Goal: Transaction & Acquisition: Purchase product/service

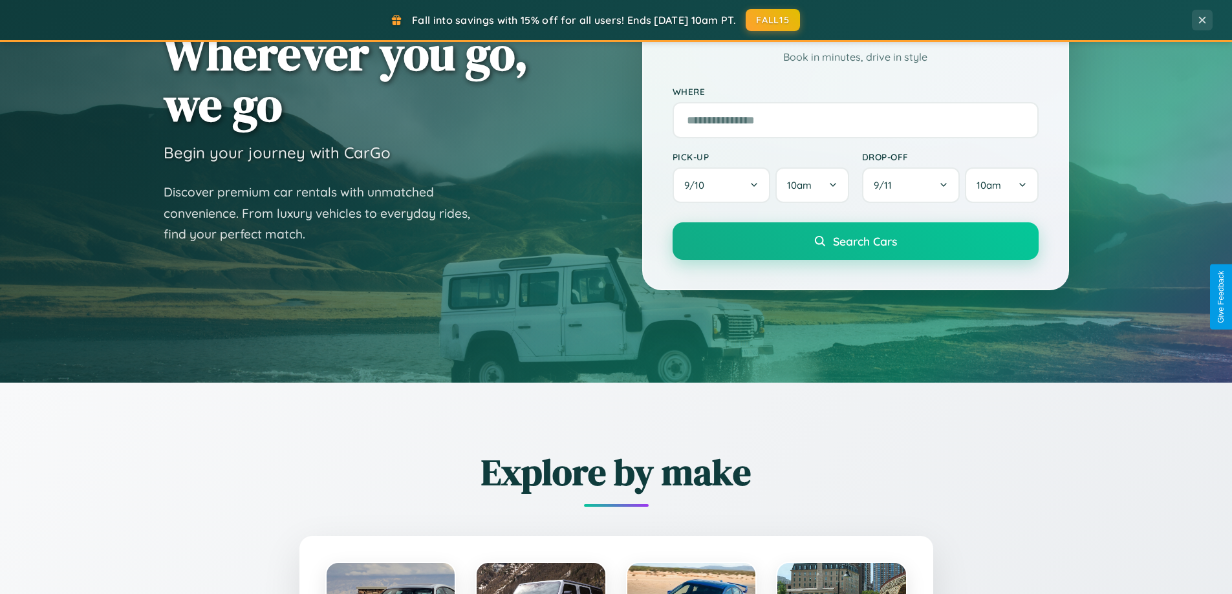
scroll to position [1516, 0]
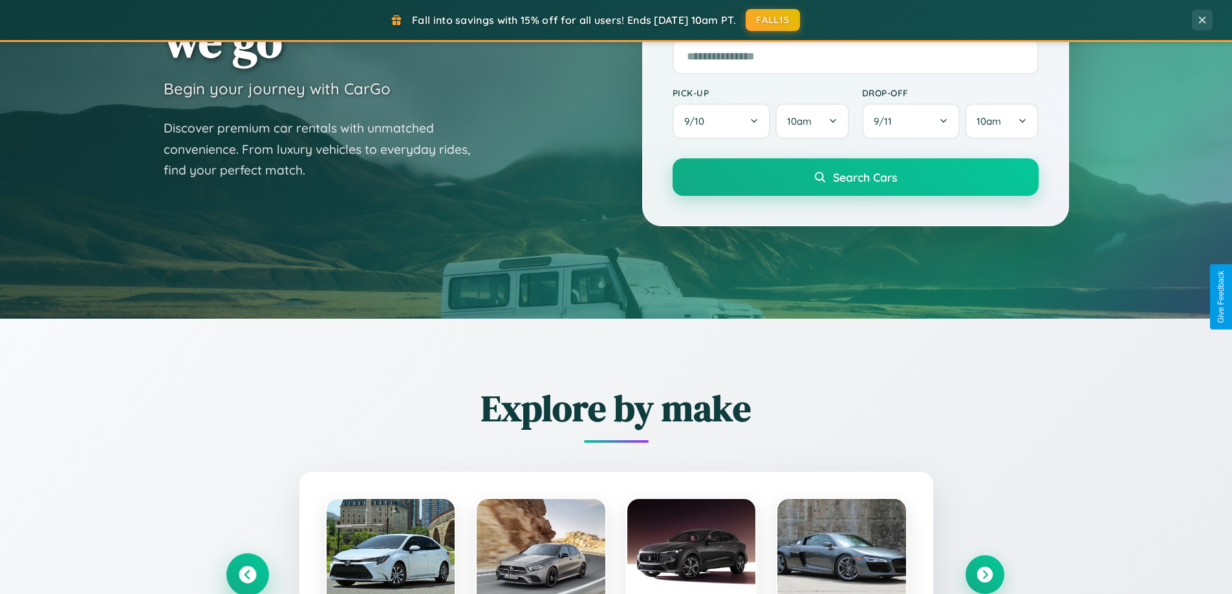
scroll to position [38, 0]
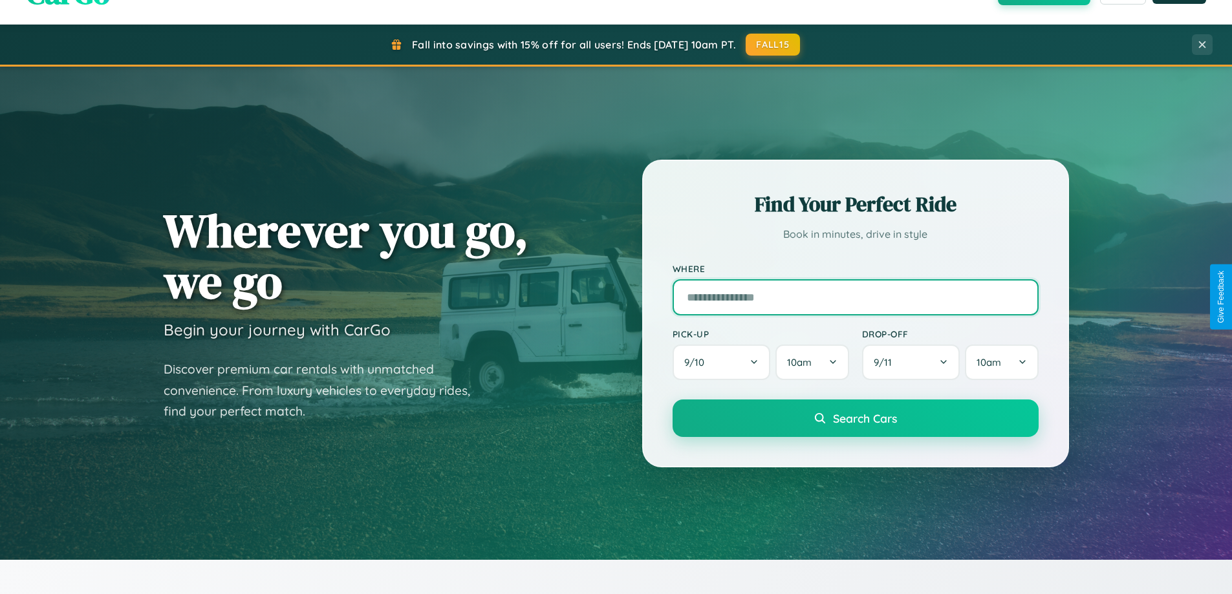
click at [855, 297] on input "text" at bounding box center [856, 297] width 366 height 36
type input "**********"
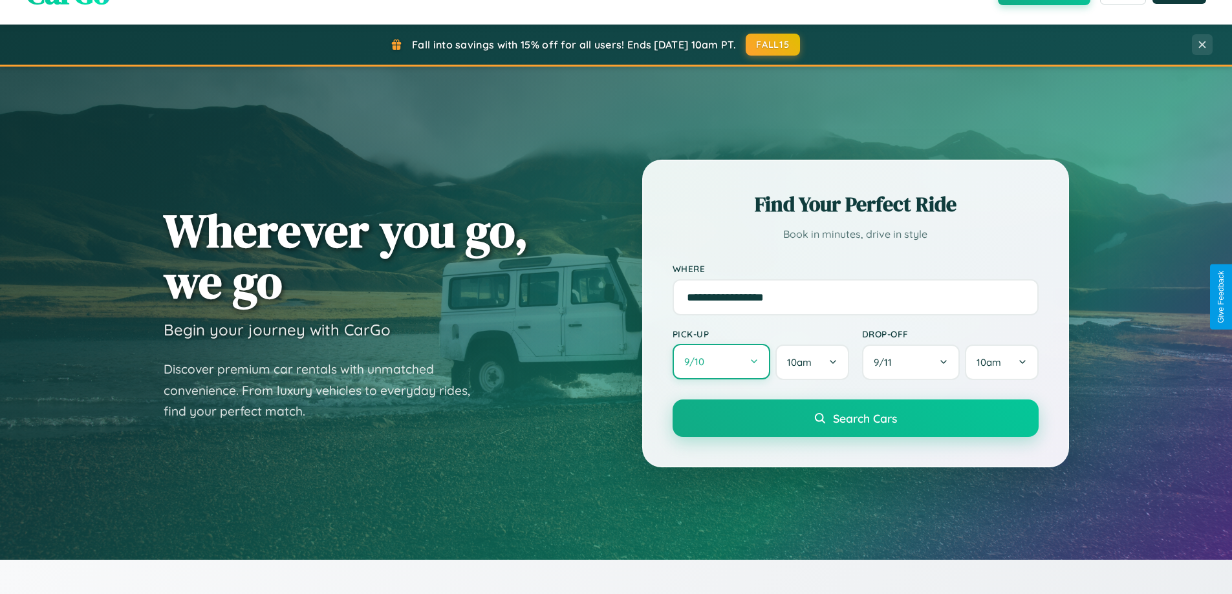
click at [721, 363] on button "9 / 10" at bounding box center [722, 362] width 98 height 36
select select "*"
select select "****"
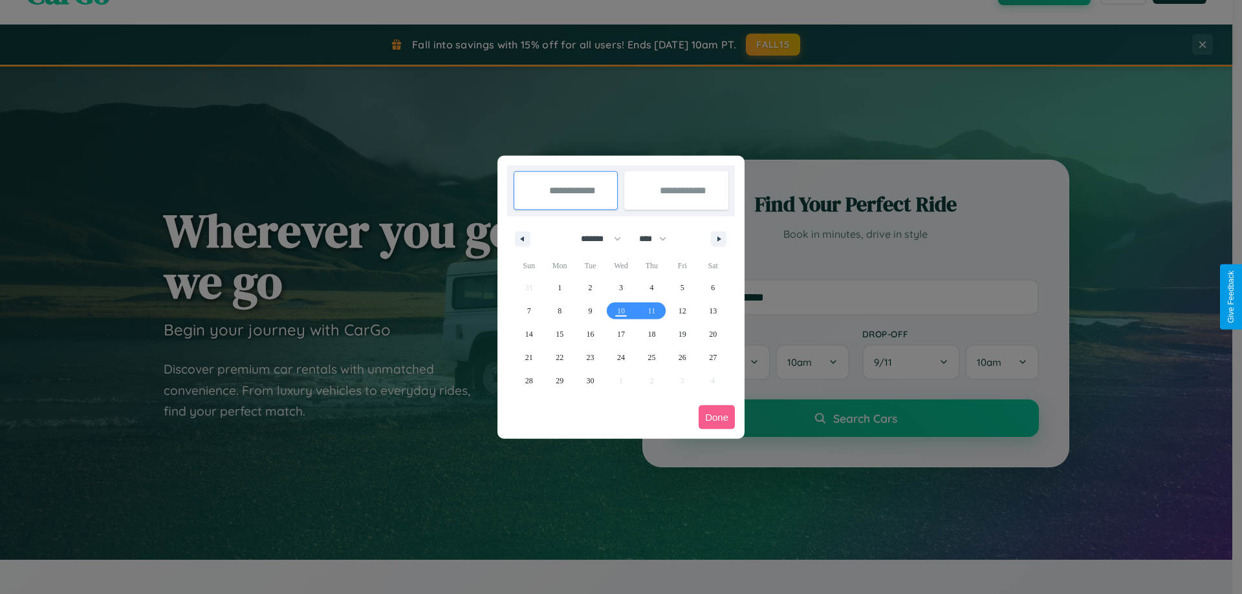
click at [595, 239] on select "******* ******** ***** ***** *** **** **** ****** ********* ******* ******** **…" at bounding box center [598, 238] width 55 height 21
select select "*"
drag, startPoint x: 658, startPoint y: 239, endPoint x: 621, endPoint y: 259, distance: 42.8
click at [658, 239] on select "**** **** **** **** **** **** **** **** **** **** **** **** **** **** **** ****…" at bounding box center [652, 238] width 39 height 21
select select "****"
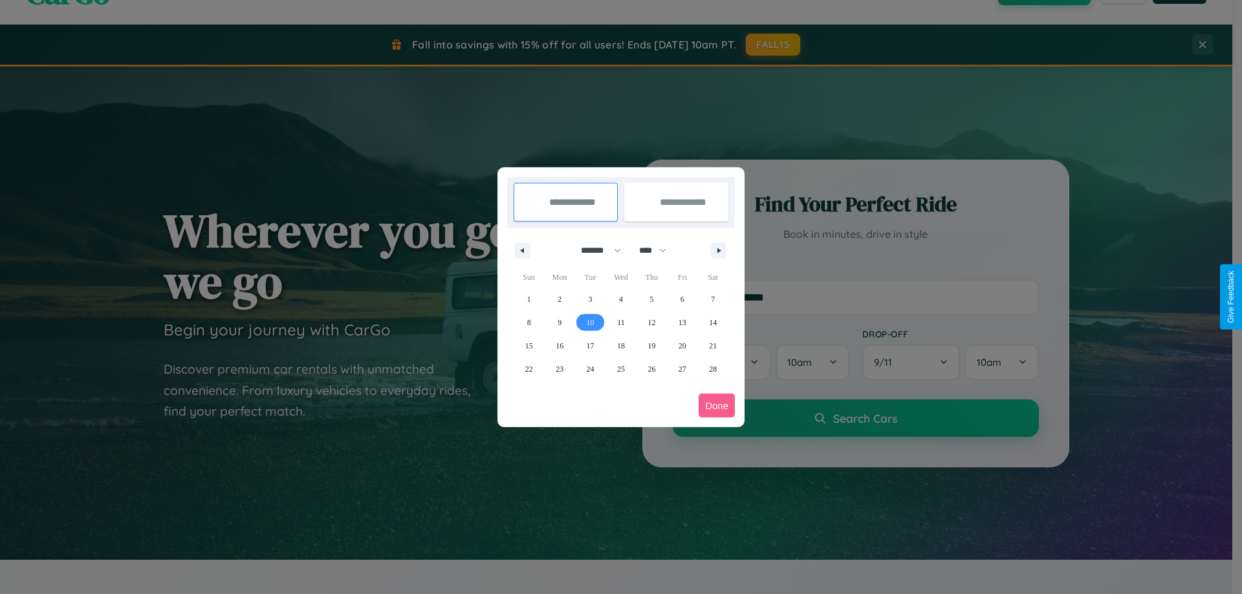
click at [590, 322] on span "10" at bounding box center [591, 322] width 8 height 23
type input "**********"
click at [651, 345] on span "19" at bounding box center [651, 345] width 8 height 23
type input "**********"
click at [717, 406] on button "Done" at bounding box center [717, 406] width 36 height 24
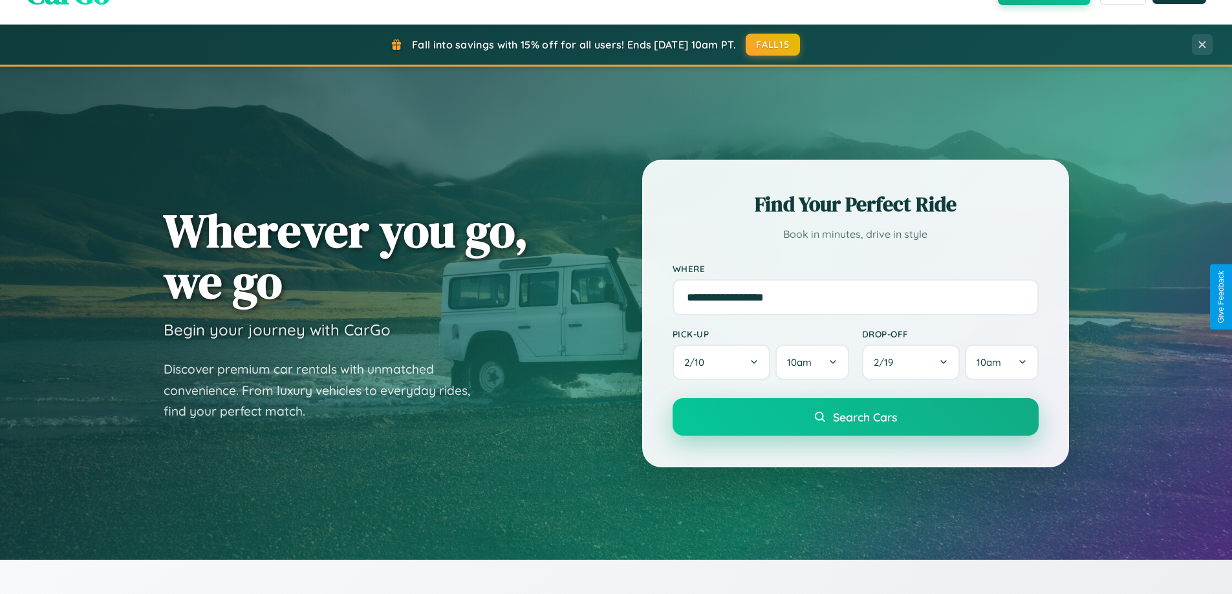
click at [855, 417] on span "Search Cars" at bounding box center [865, 417] width 64 height 14
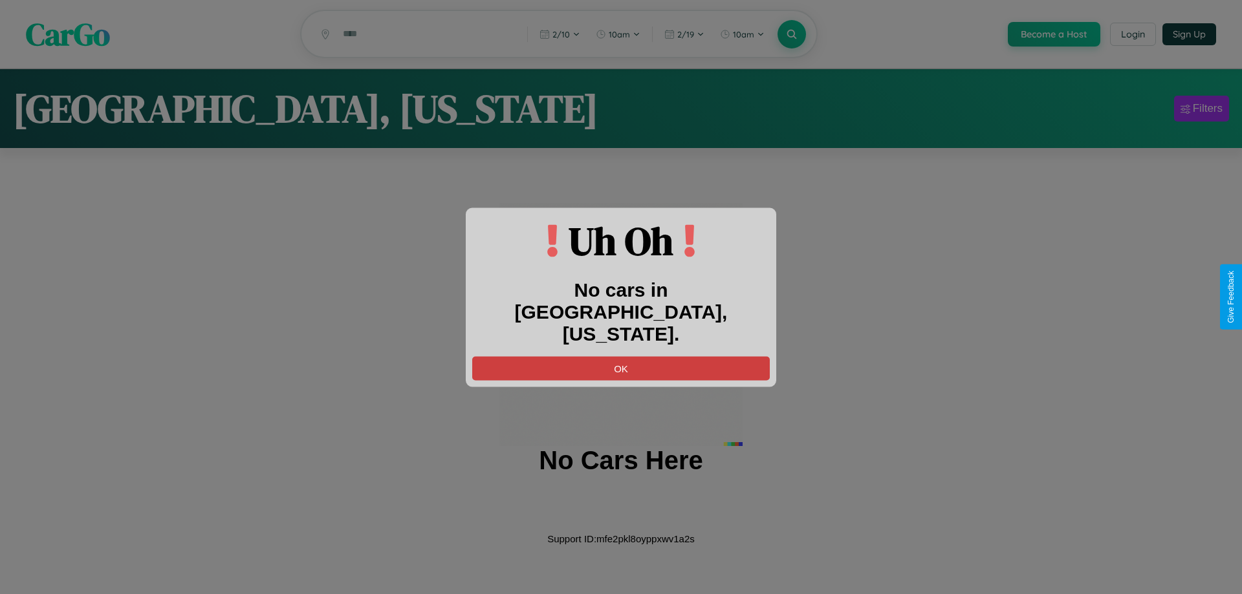
click at [621, 356] on button "OK" at bounding box center [621, 368] width 298 height 24
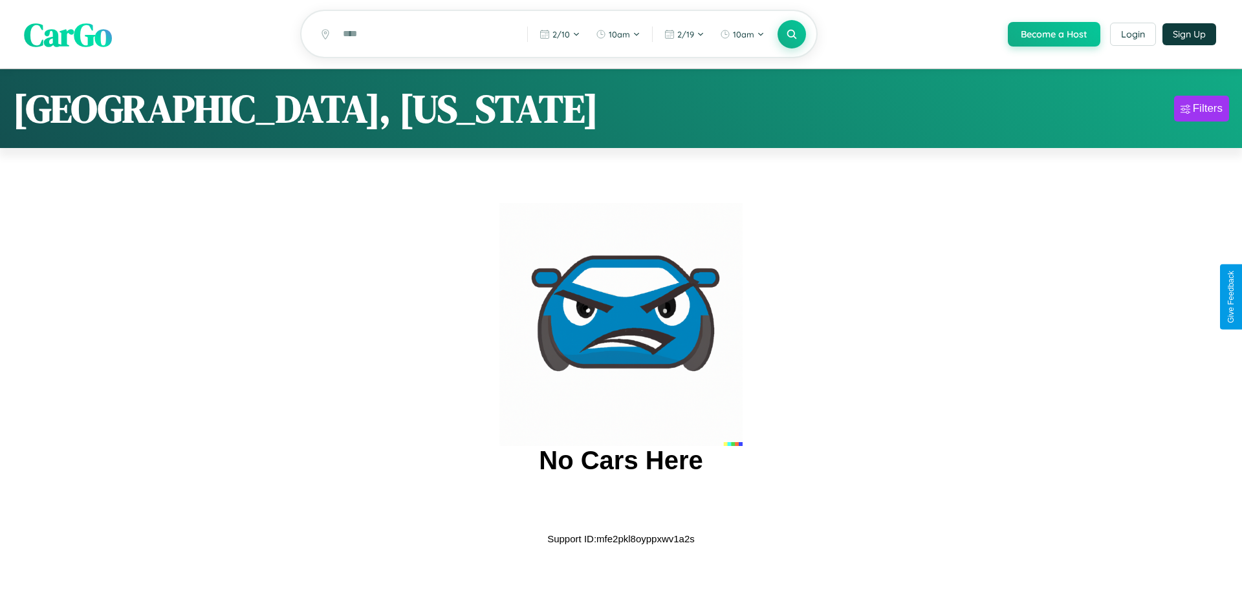
click at [68, 35] on span "CarGo" at bounding box center [68, 34] width 88 height 45
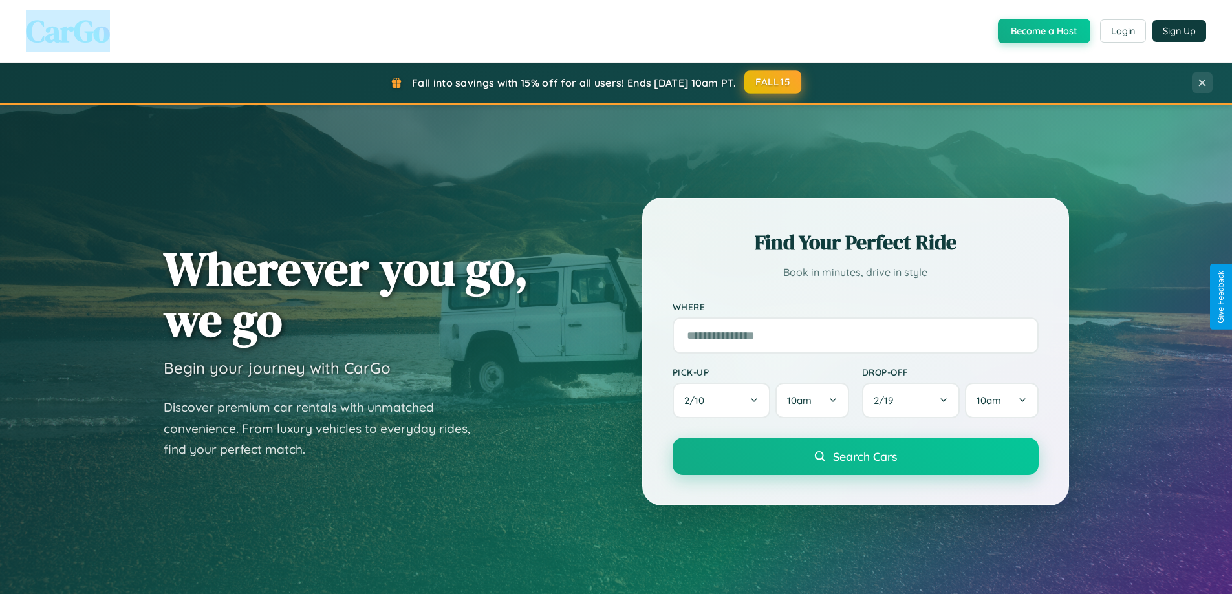
click at [774, 82] on button "FALL15" at bounding box center [773, 82] width 57 height 23
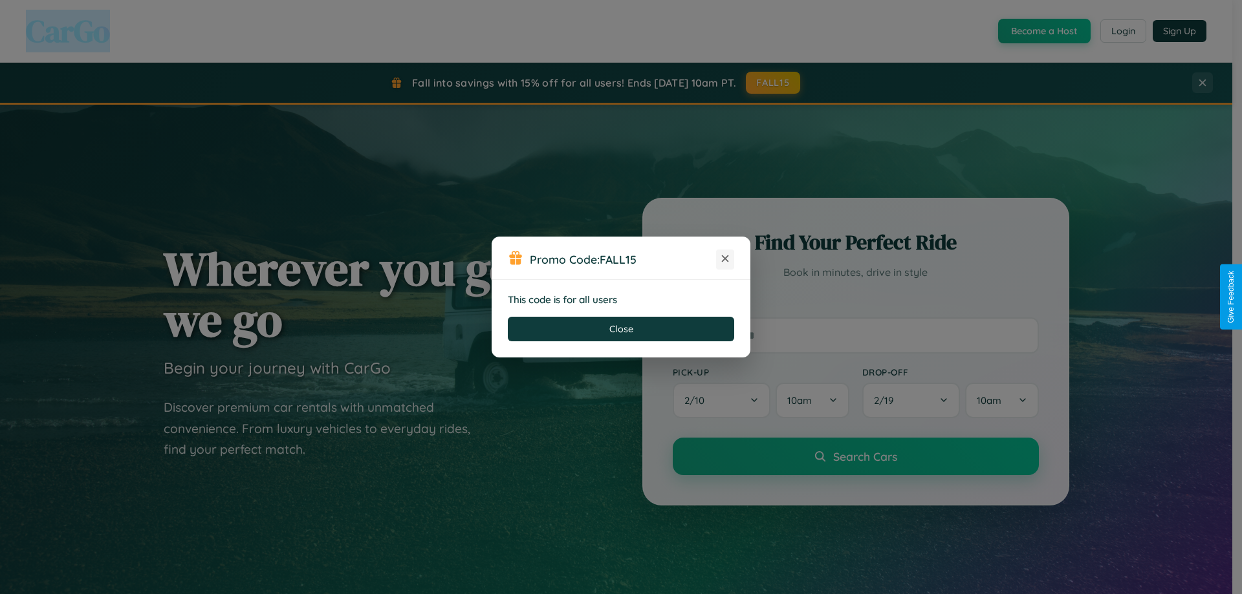
click at [725, 259] on icon at bounding box center [725, 258] width 13 height 13
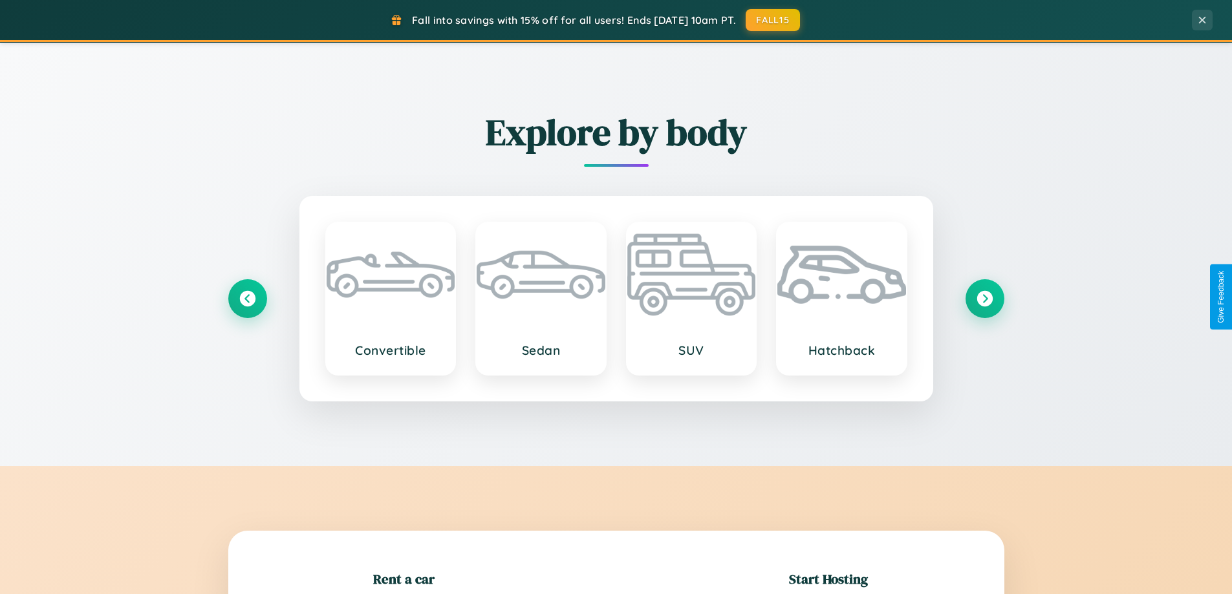
scroll to position [1516, 0]
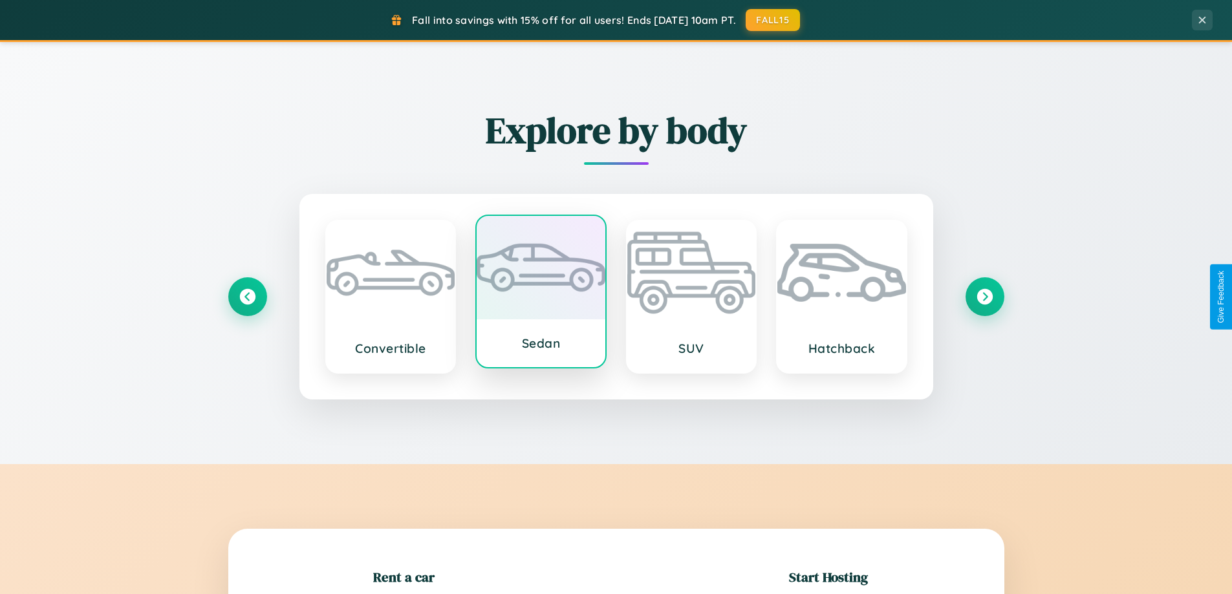
click at [541, 292] on div at bounding box center [541, 267] width 129 height 103
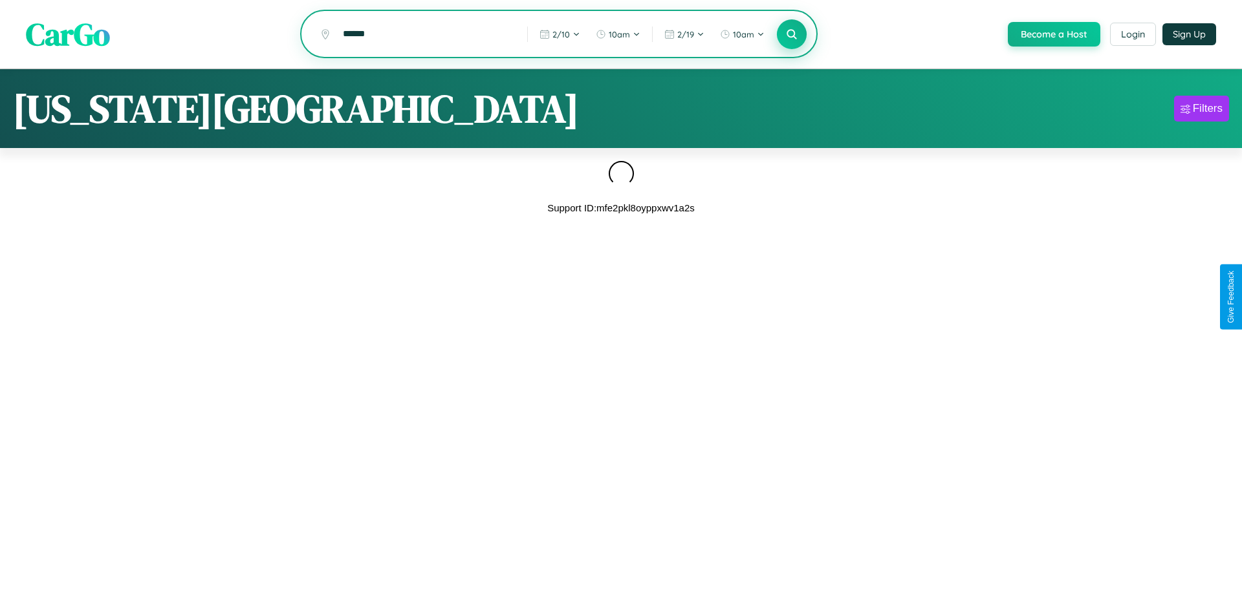
click at [790, 34] on icon at bounding box center [791, 34] width 12 height 12
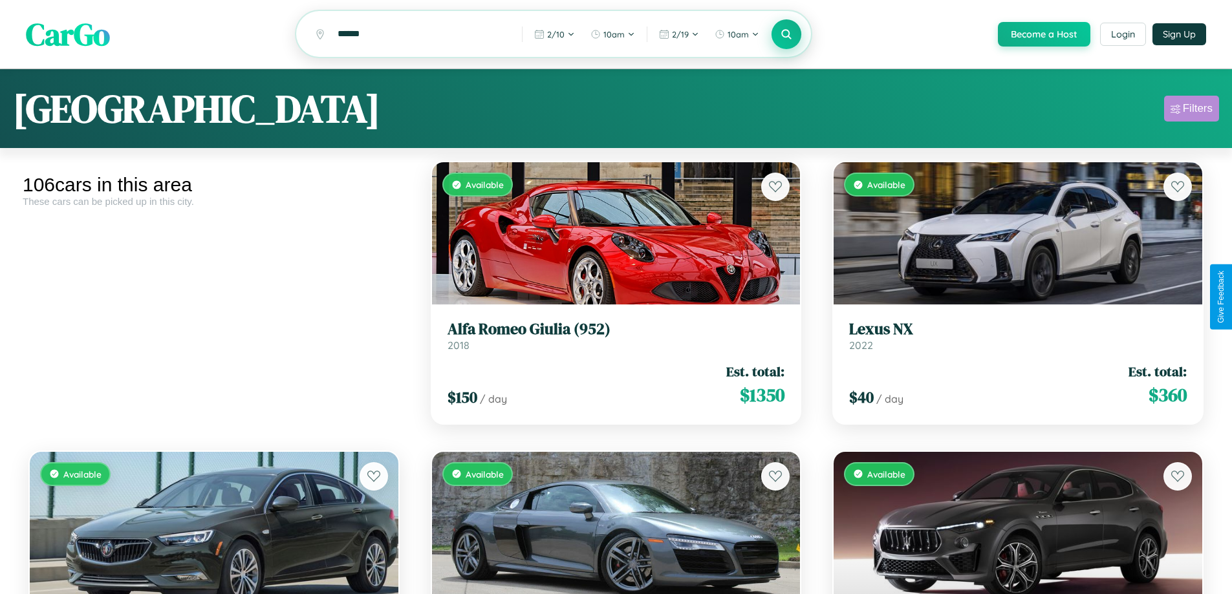
click at [1191, 111] on div "Filters" at bounding box center [1198, 108] width 30 height 13
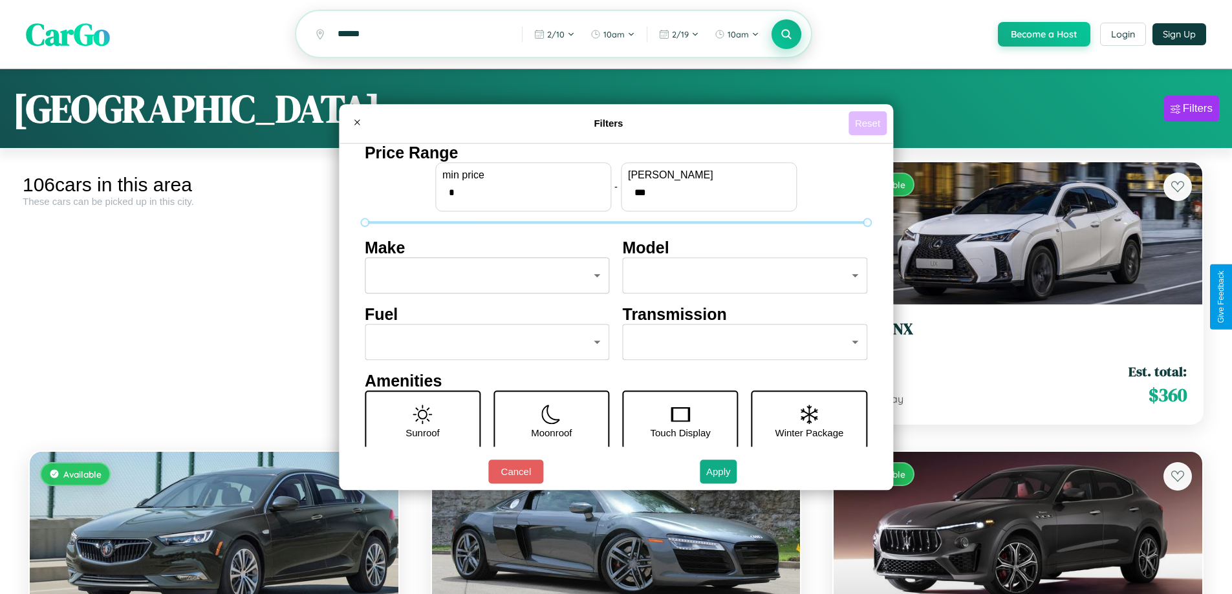
click at [869, 123] on button "Reset" at bounding box center [868, 123] width 38 height 24
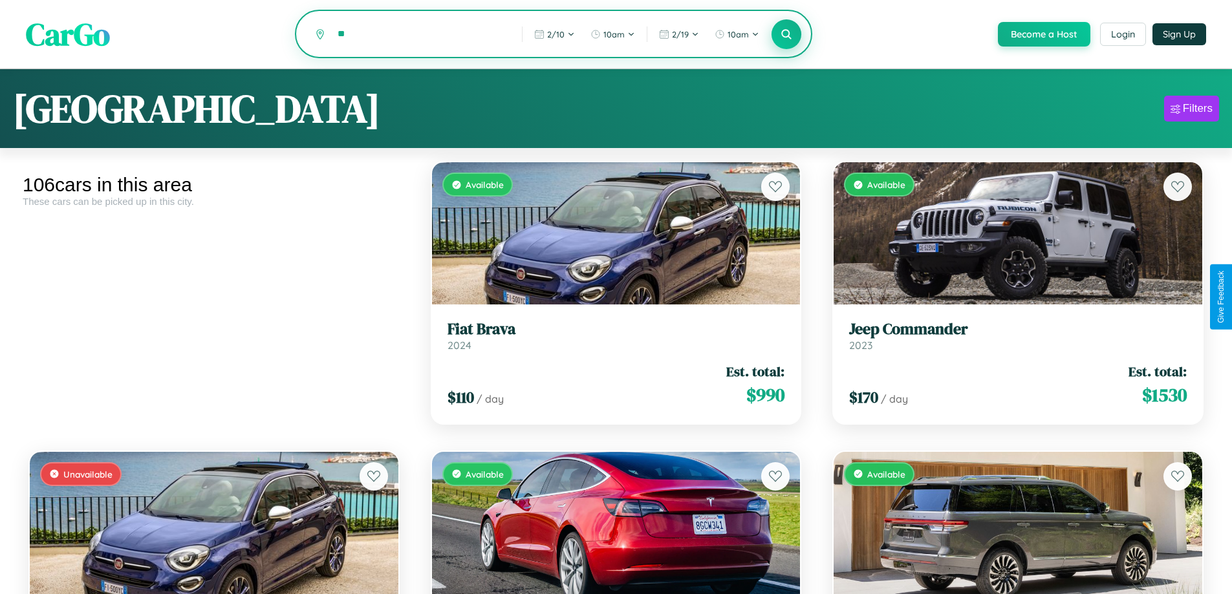
type input "*"
type input "******"
click at [786, 34] on icon at bounding box center [787, 34] width 12 height 12
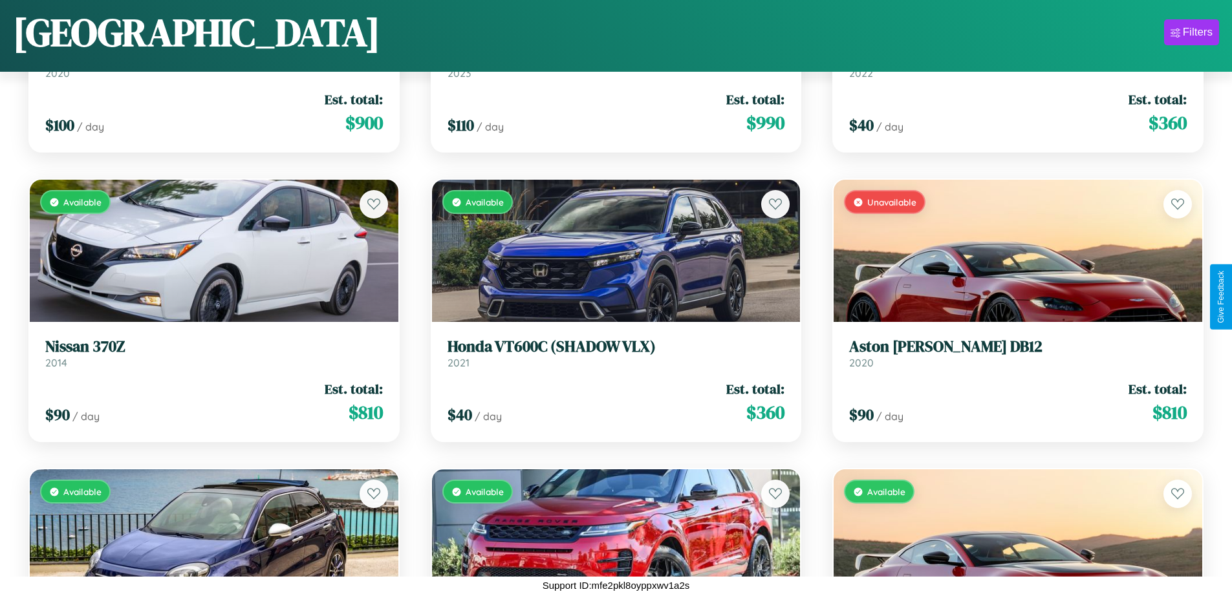
scroll to position [1051, 0]
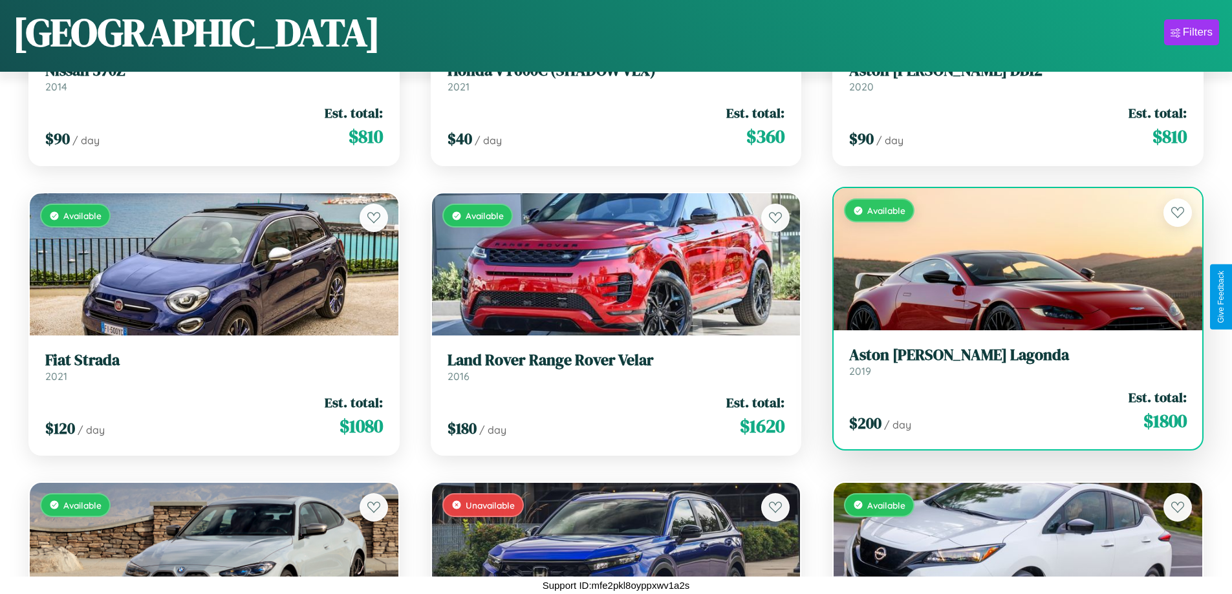
click at [1010, 362] on h3 "Aston [PERSON_NAME] Lagonda" at bounding box center [1018, 355] width 338 height 19
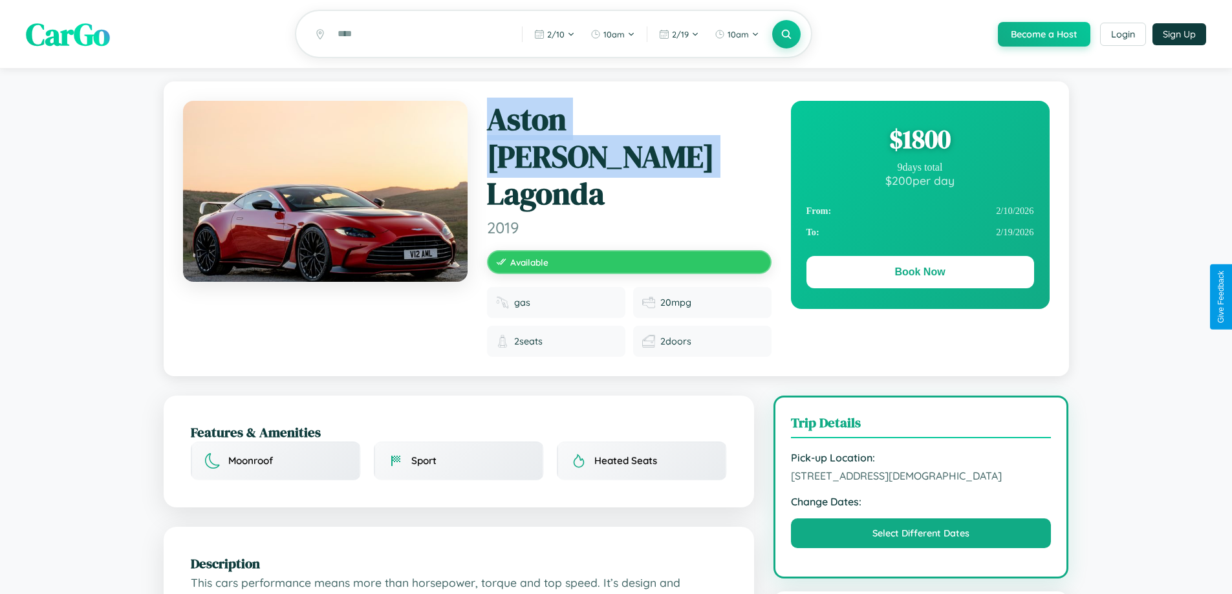
scroll to position [144, 0]
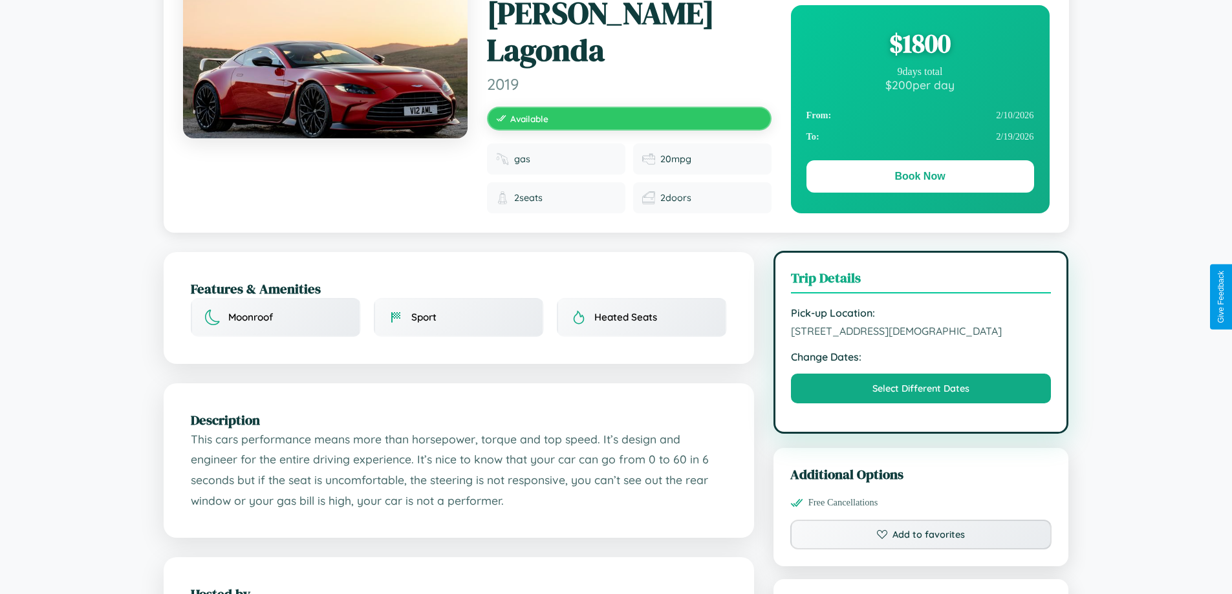
click at [921, 325] on span "6196 Church Street London 45035 United Kingdom" at bounding box center [921, 331] width 261 height 13
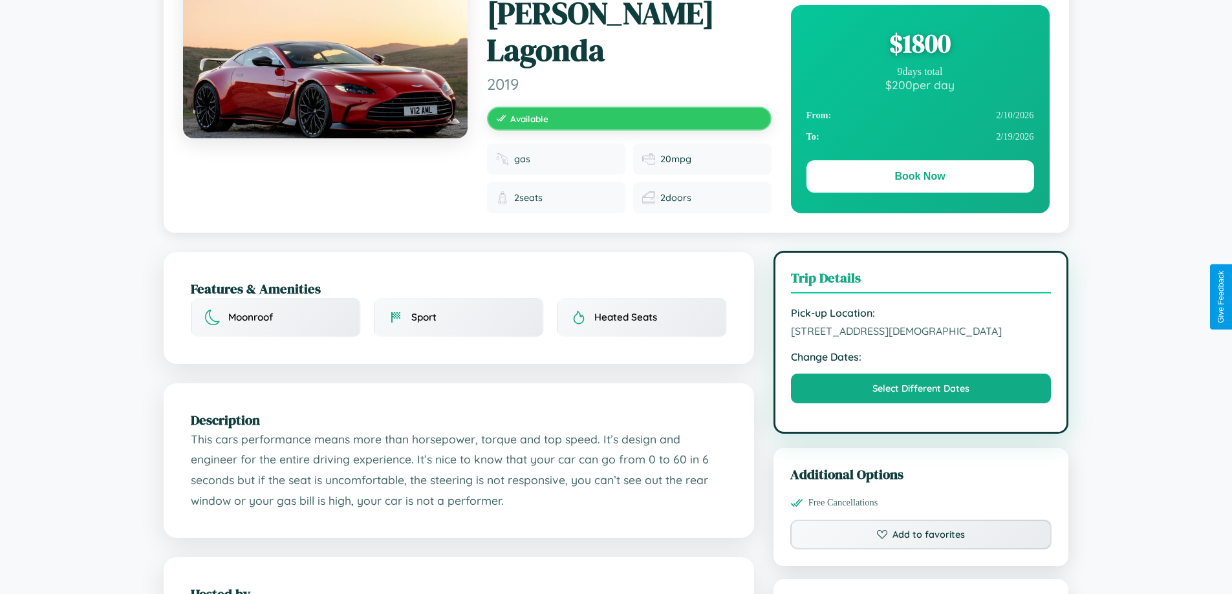
click at [921, 325] on span "6196 Church Street London 45035 United Kingdom" at bounding box center [921, 331] width 261 height 13
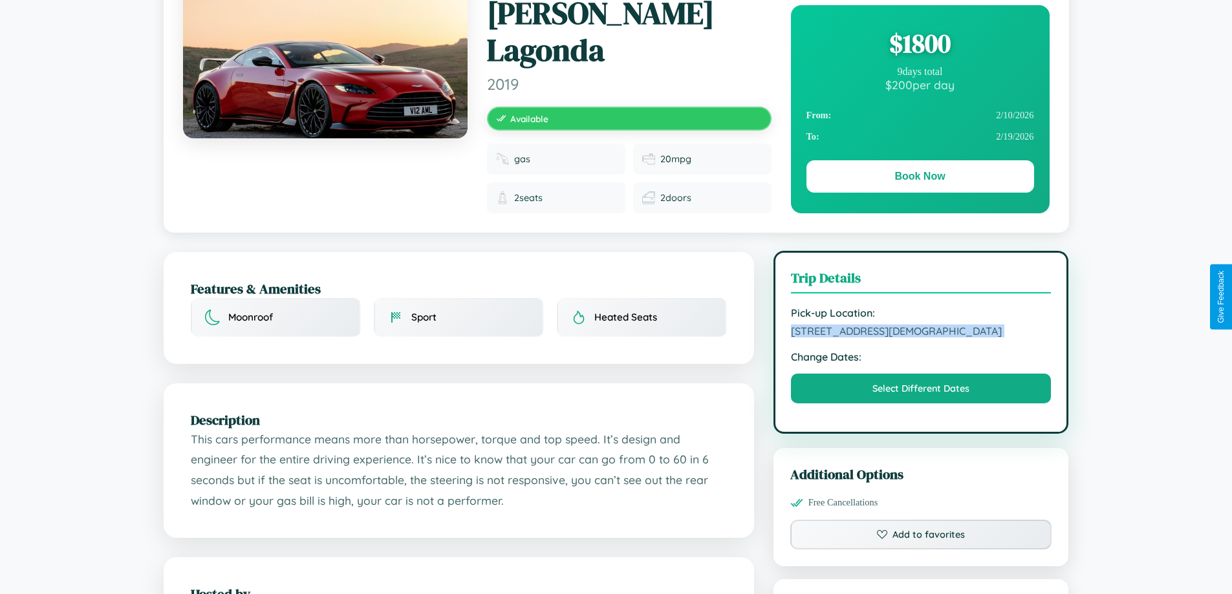
click at [921, 325] on span "6196 Church Street London 45035 United Kingdom" at bounding box center [921, 331] width 261 height 13
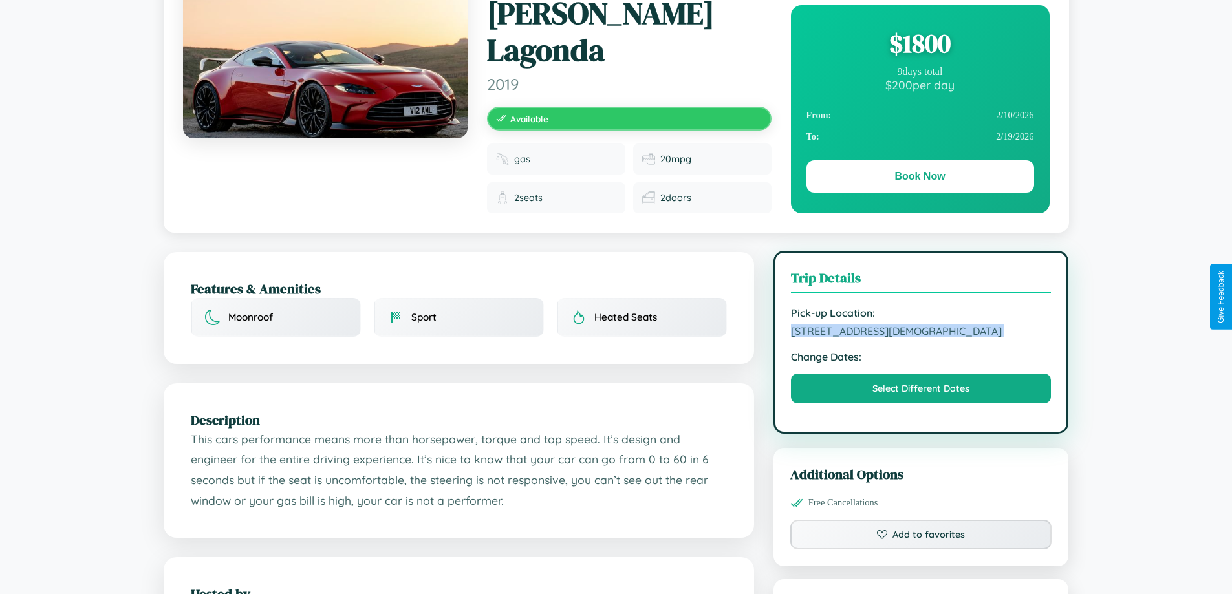
click at [921, 325] on span "6196 Church Street London 45035 United Kingdom" at bounding box center [921, 331] width 261 height 13
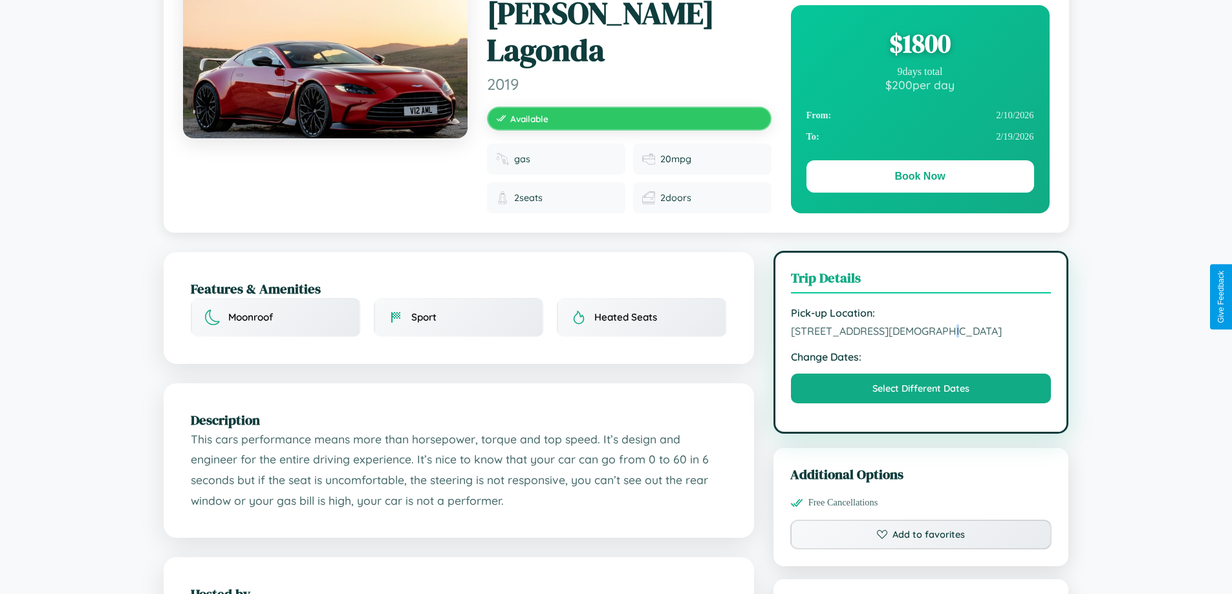
click at [921, 325] on span "6196 Church Street London 45035 United Kingdom" at bounding box center [921, 331] width 261 height 13
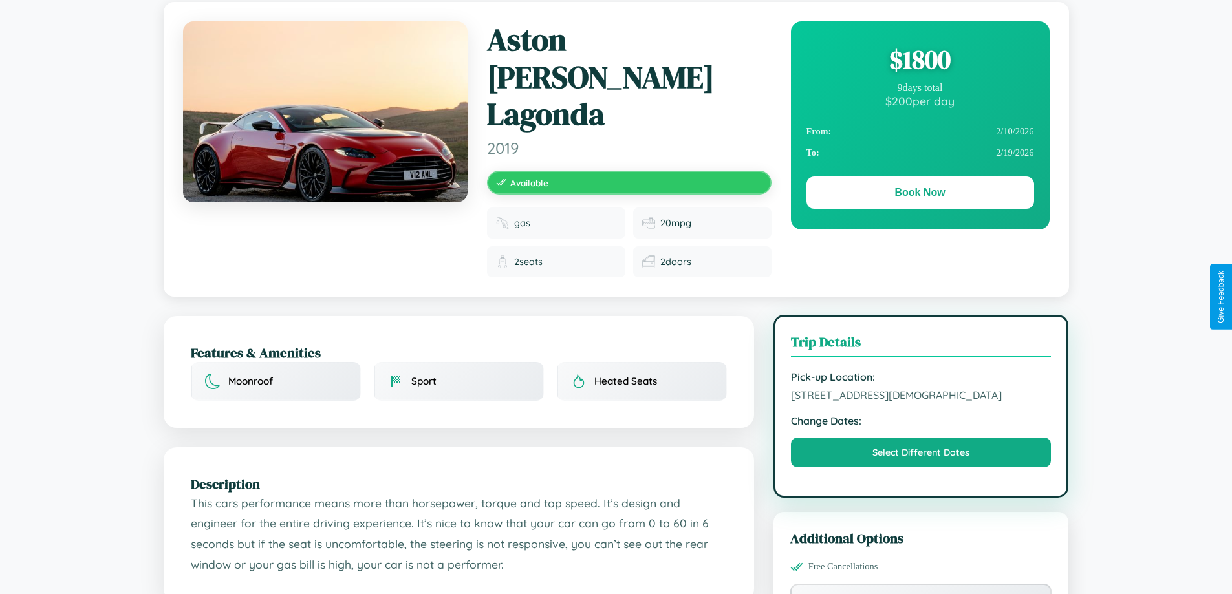
scroll to position [0, 0]
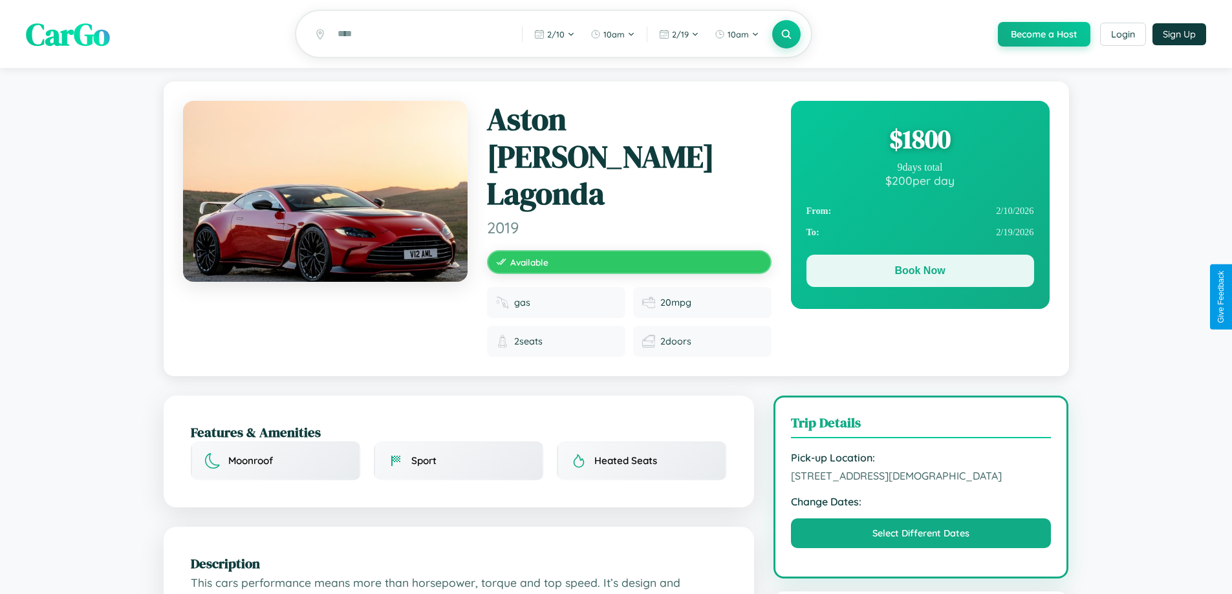
click at [920, 273] on button "Book Now" at bounding box center [921, 271] width 228 height 32
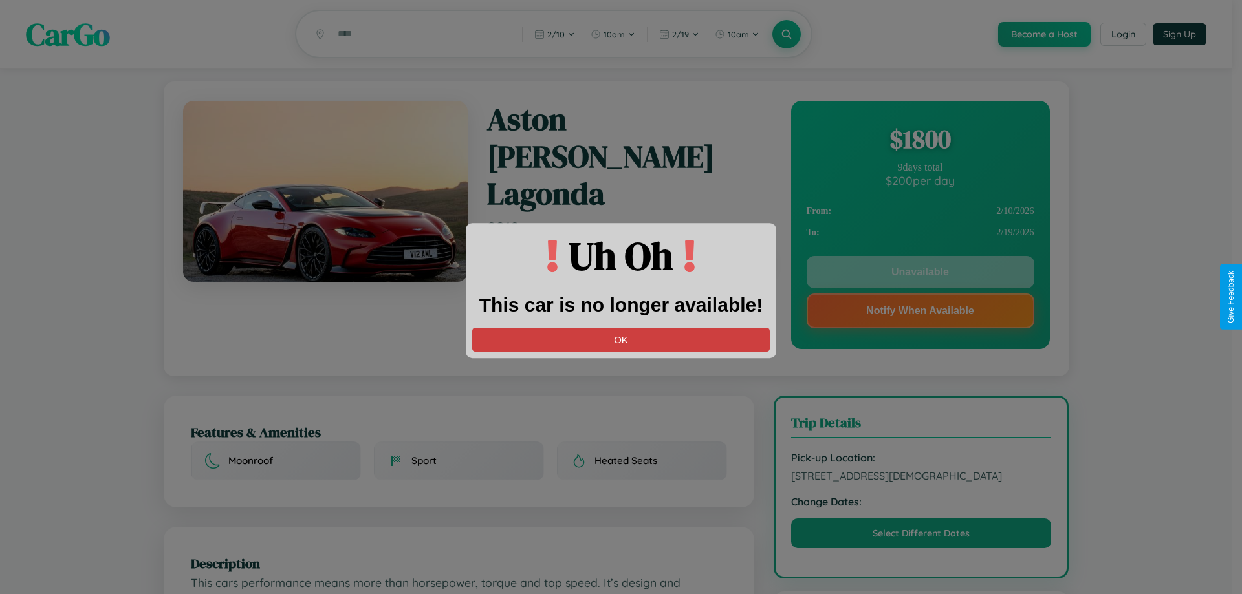
click at [621, 340] on button "OK" at bounding box center [621, 340] width 298 height 24
